Goal: Task Accomplishment & Management: Use online tool/utility

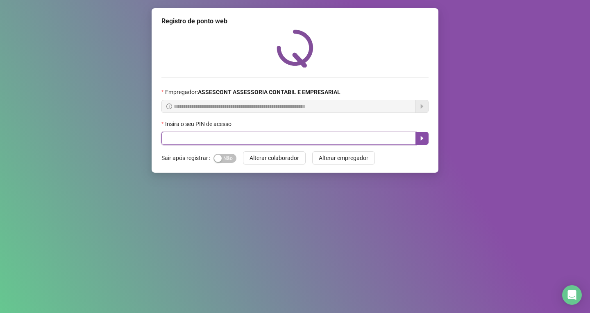
click at [202, 143] on input "text" at bounding box center [288, 138] width 254 height 13
type input "*****"
click at [423, 135] on icon "caret-right" at bounding box center [422, 138] width 7 height 7
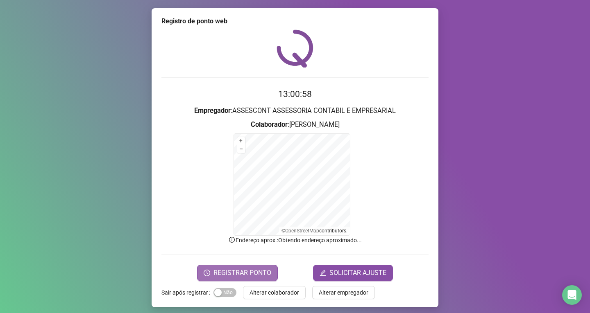
click at [233, 272] on span "REGISTRAR PONTO" at bounding box center [242, 273] width 58 height 10
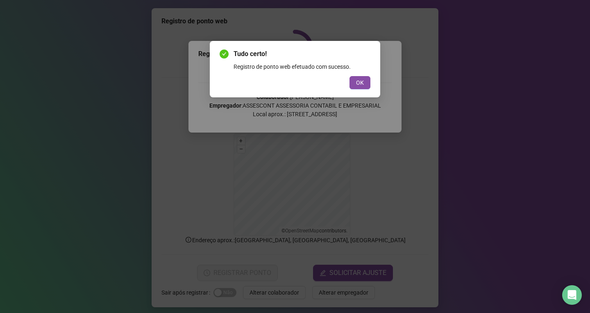
drag, startPoint x: 354, startPoint y: 81, endPoint x: 362, endPoint y: 81, distance: 7.8
click at [355, 81] on button "OK" at bounding box center [359, 82] width 21 height 13
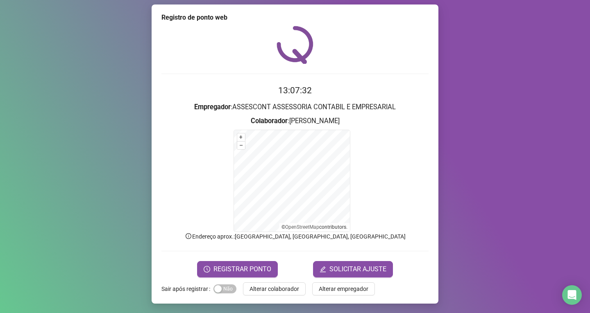
scroll to position [4, 0]
click at [70, 98] on div "Registro de ponto web 13:07:33 Empregador : ASSESCONT ASSESSORIA CONTABIL E EMP…" at bounding box center [295, 156] width 590 height 313
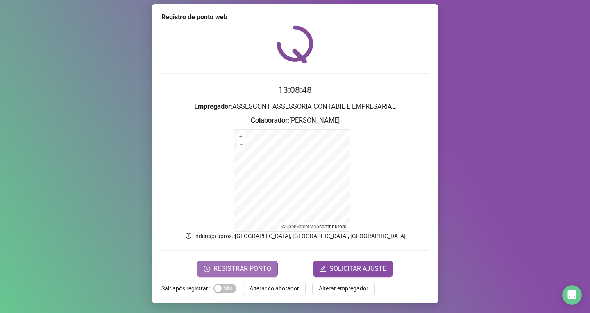
click at [236, 268] on span "REGISTRAR PONTO" at bounding box center [242, 269] width 58 height 10
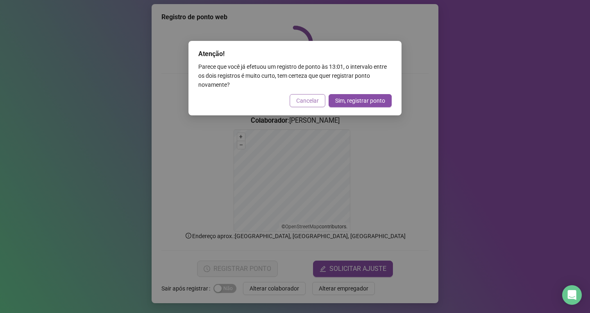
click at [304, 102] on span "Cancelar" at bounding box center [307, 100] width 23 height 9
